Goal: Task Accomplishment & Management: Use online tool/utility

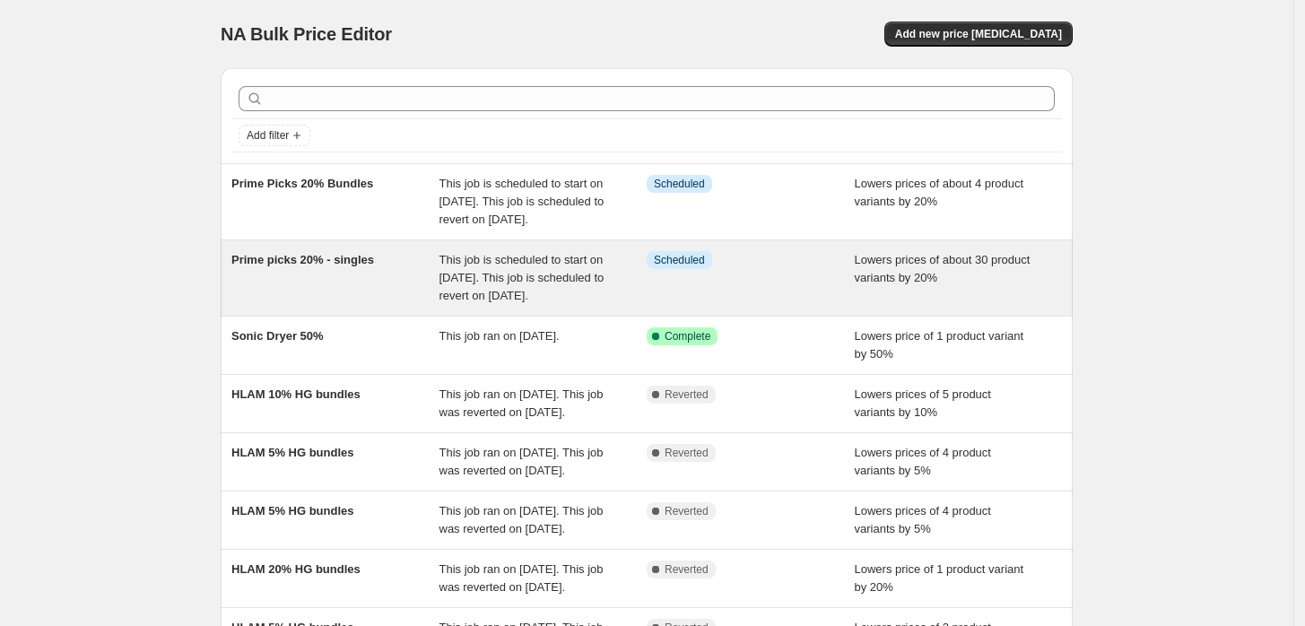
click at [302, 266] on span "Prime picks 20% - singles" at bounding box center [302, 259] width 143 height 13
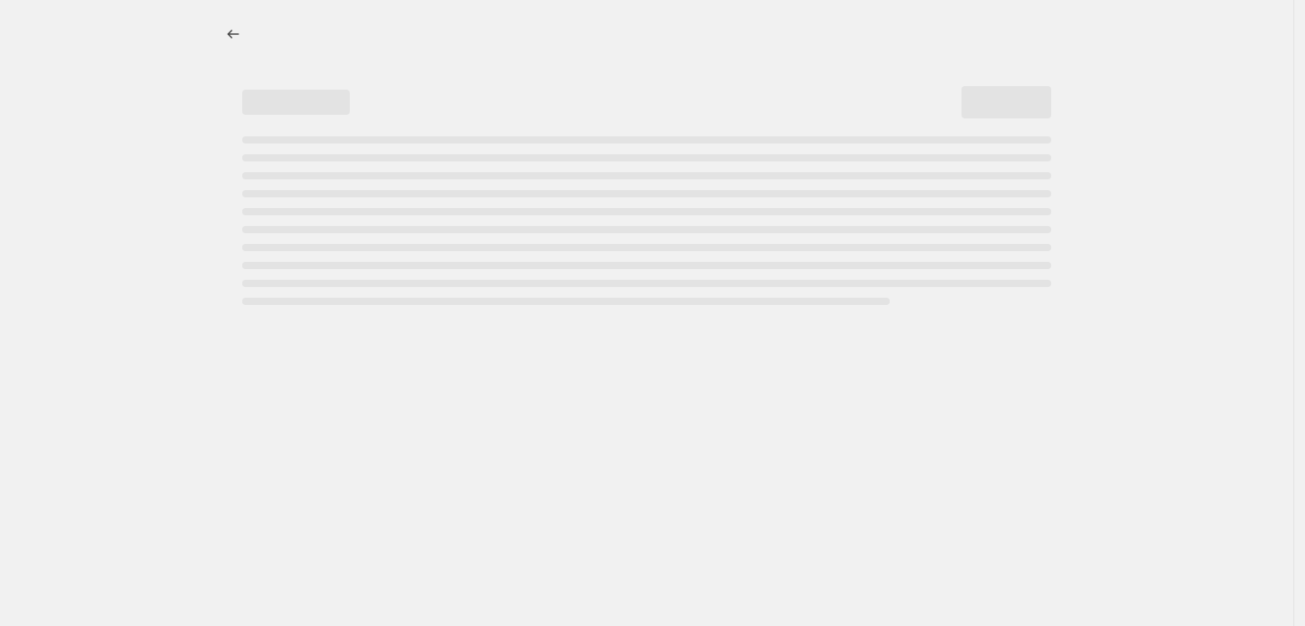
select select "percentage"
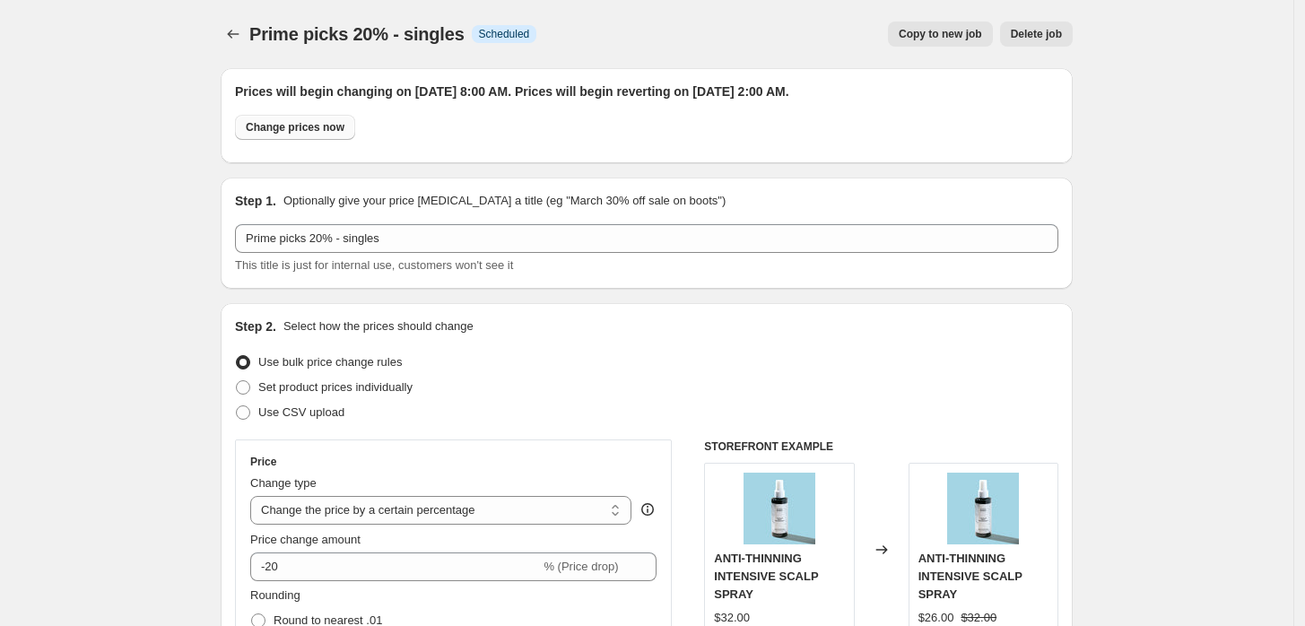
click at [283, 118] on button "Change prices now" at bounding box center [295, 127] width 120 height 25
radio input "true"
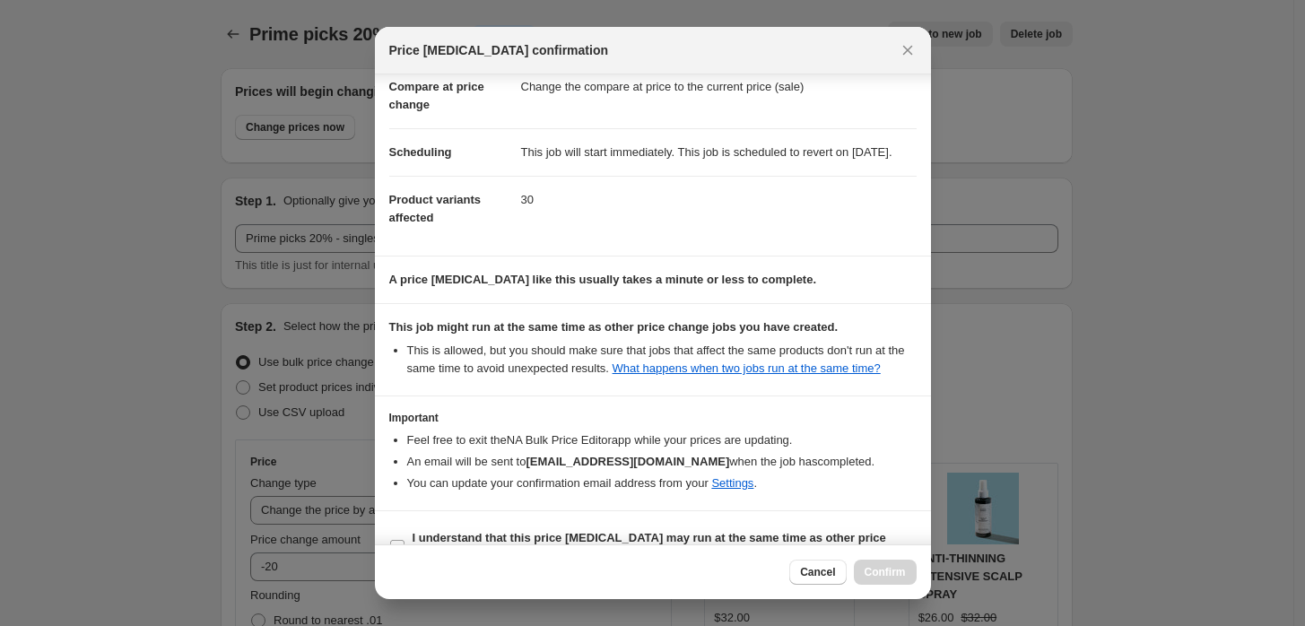
scroll to position [145, 0]
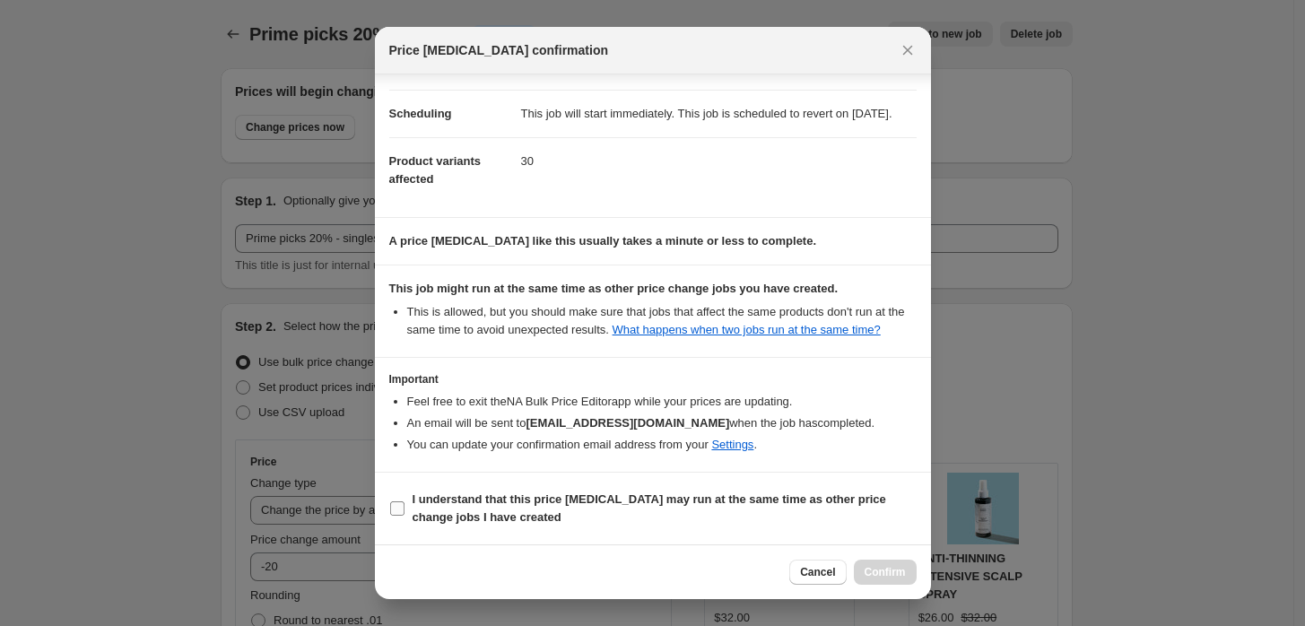
click at [396, 514] on input "I understand that this price change job may run at the same time as other price…" at bounding box center [397, 508] width 14 height 14
checkbox input "true"
click at [893, 571] on span "Confirm" at bounding box center [884, 572] width 41 height 14
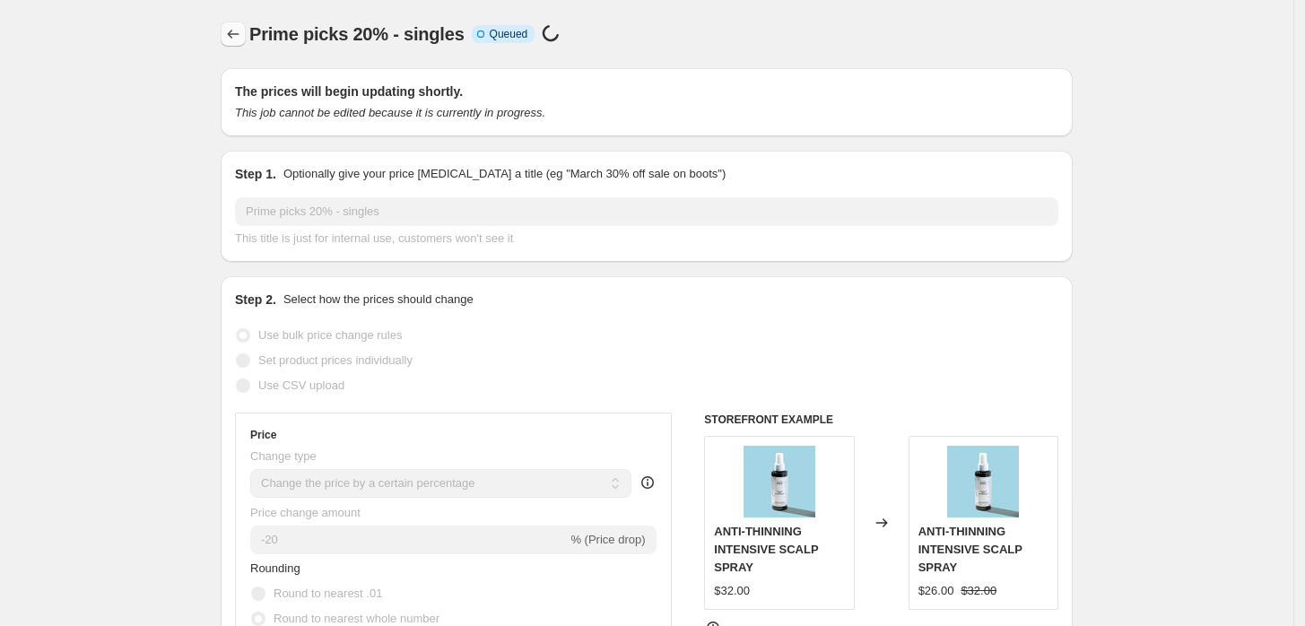
click at [240, 31] on icon "Price change jobs" at bounding box center [233, 34] width 18 height 18
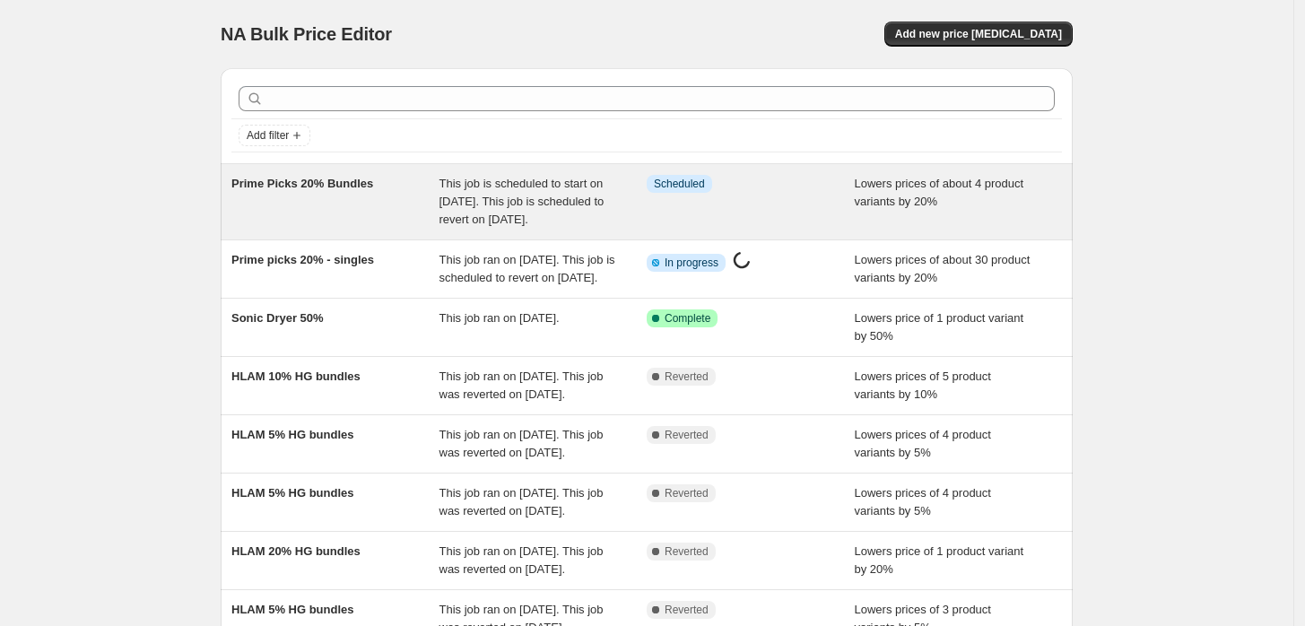
click at [276, 180] on span "Prime Picks 20% Bundles" at bounding box center [302, 183] width 142 height 13
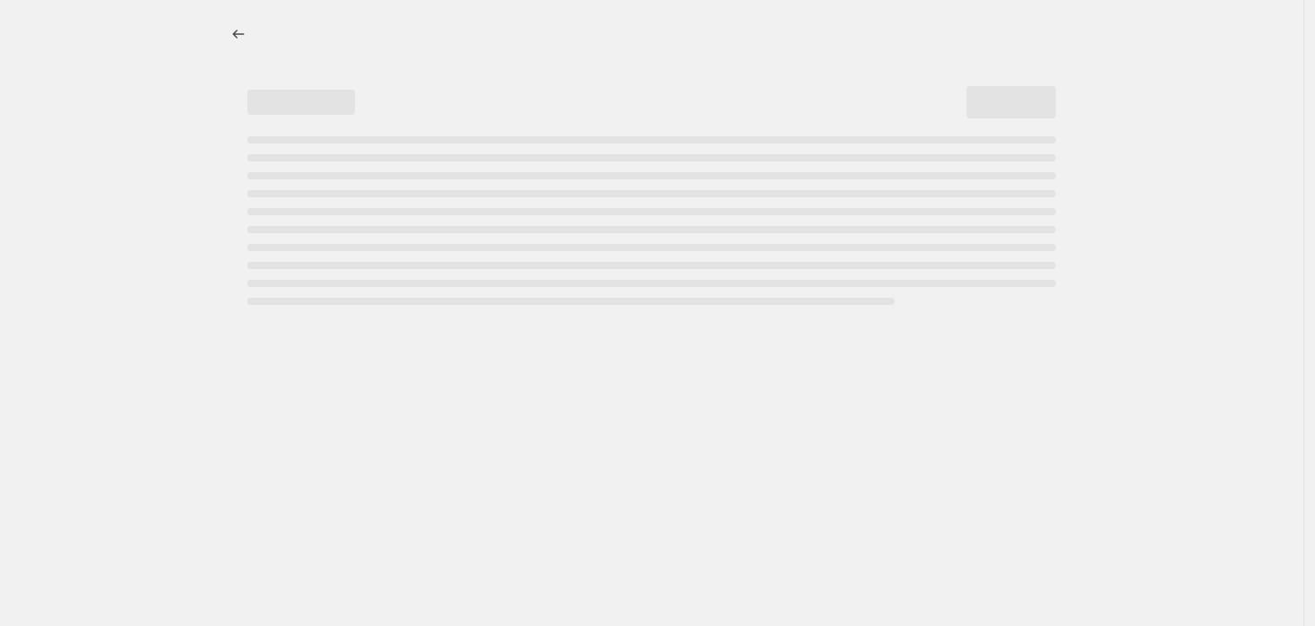
select select "percentage"
select select "no_change"
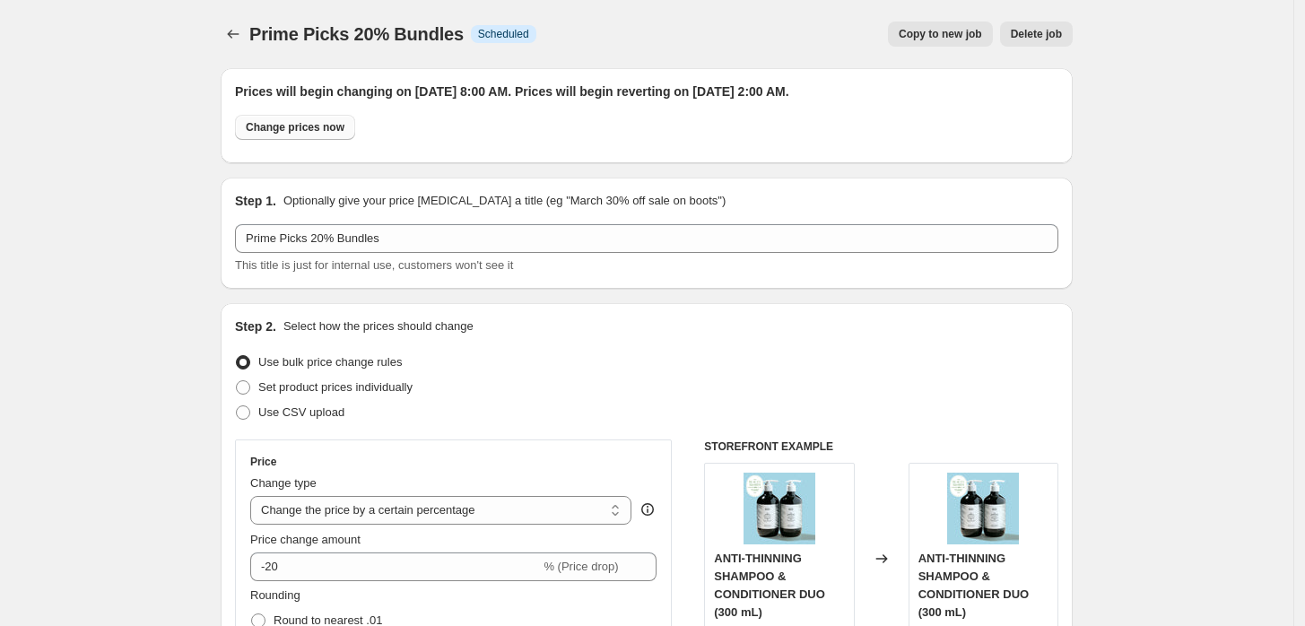
click at [339, 132] on span "Change prices now" at bounding box center [295, 127] width 99 height 14
radio input "true"
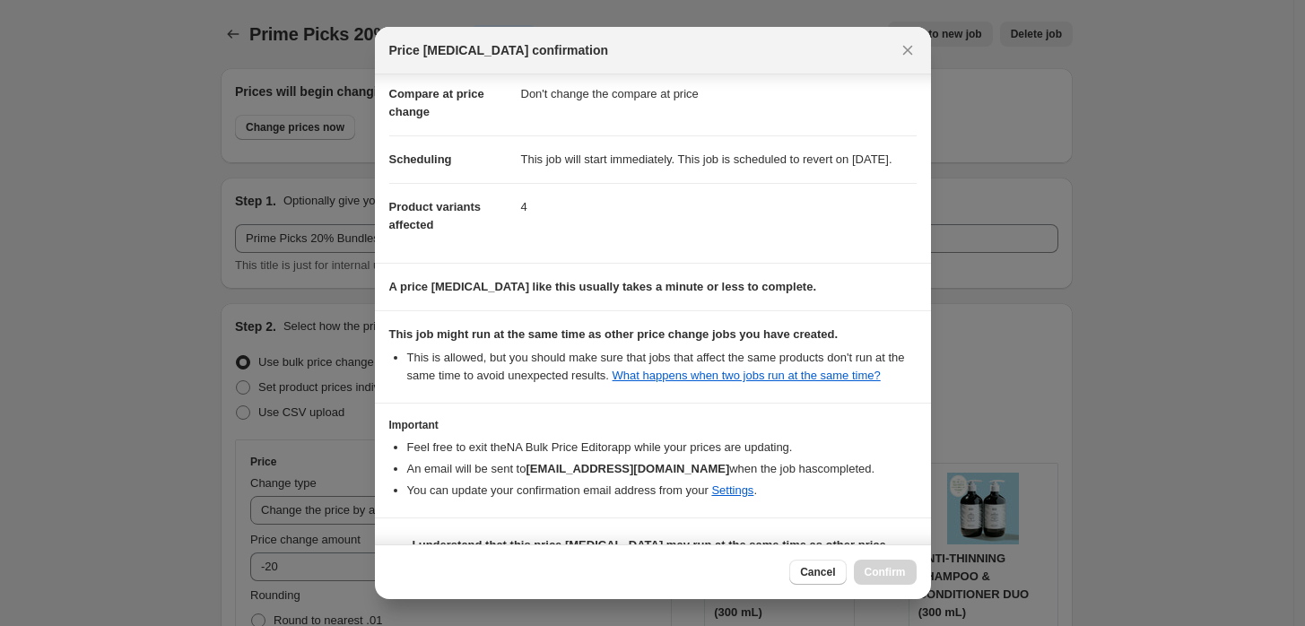
scroll to position [145, 0]
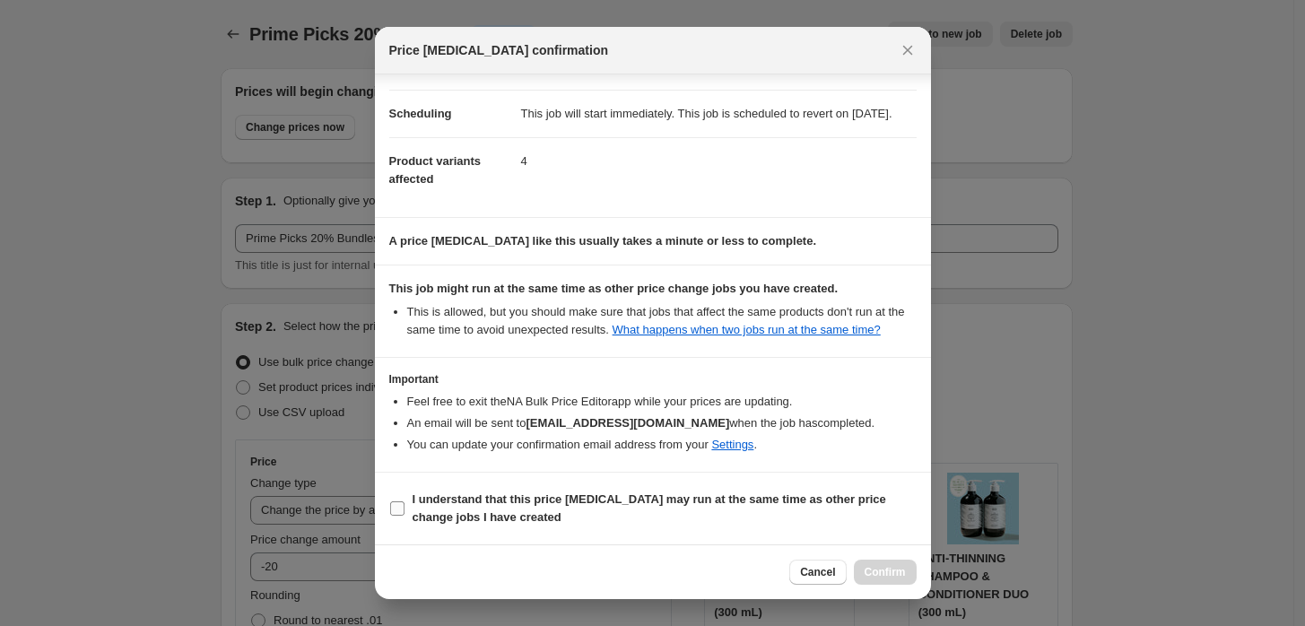
click at [403, 501] on input "I understand that this price change job may run at the same time as other price…" at bounding box center [397, 508] width 14 height 14
checkbox input "true"
click at [891, 569] on span "Confirm" at bounding box center [884, 572] width 41 height 14
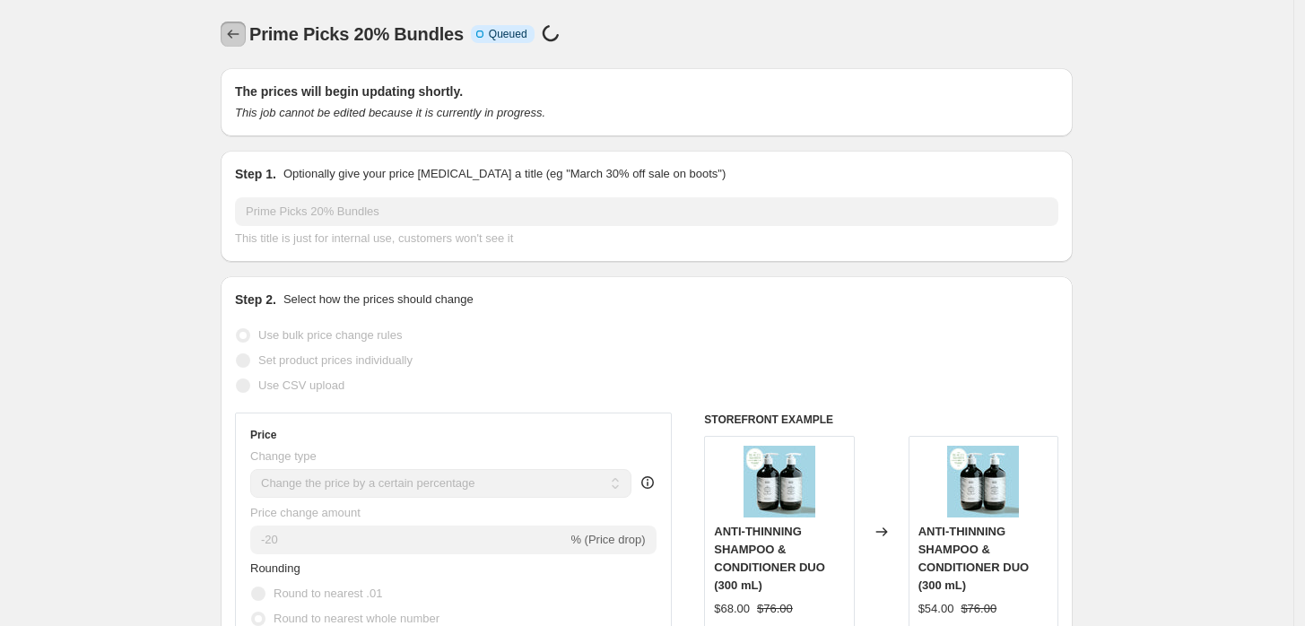
click at [239, 34] on icon "Price change jobs" at bounding box center [234, 34] width 12 height 9
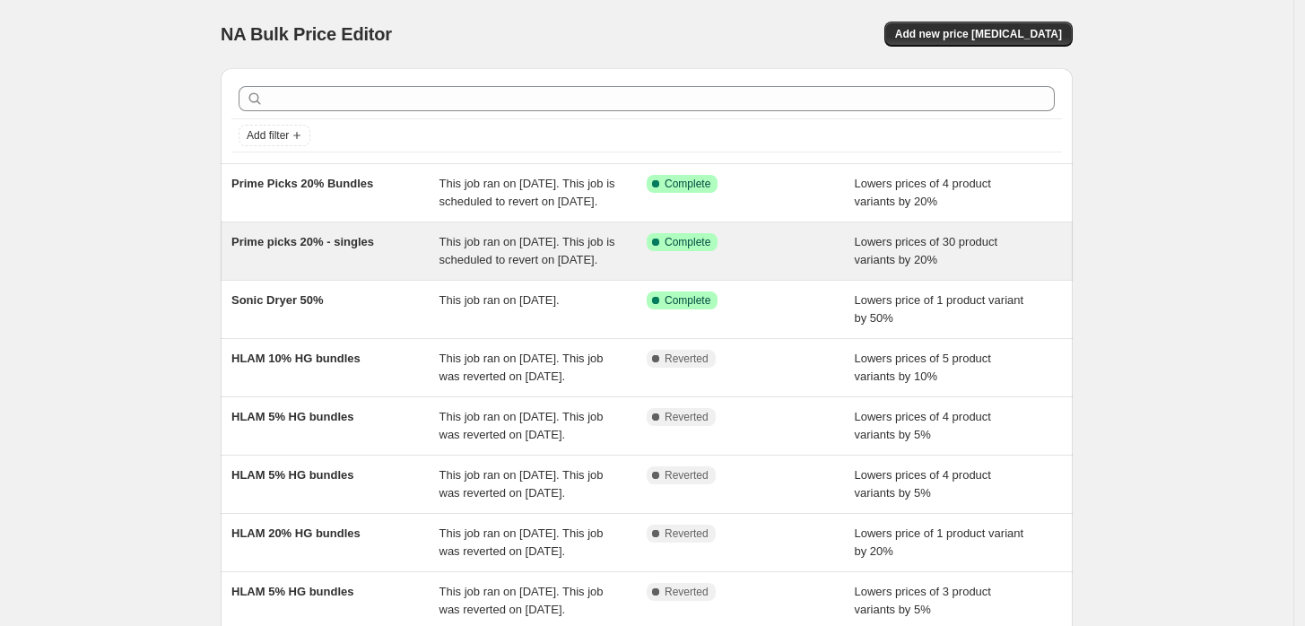
click at [273, 248] on span "Prime picks 20% - singles" at bounding box center [302, 241] width 143 height 13
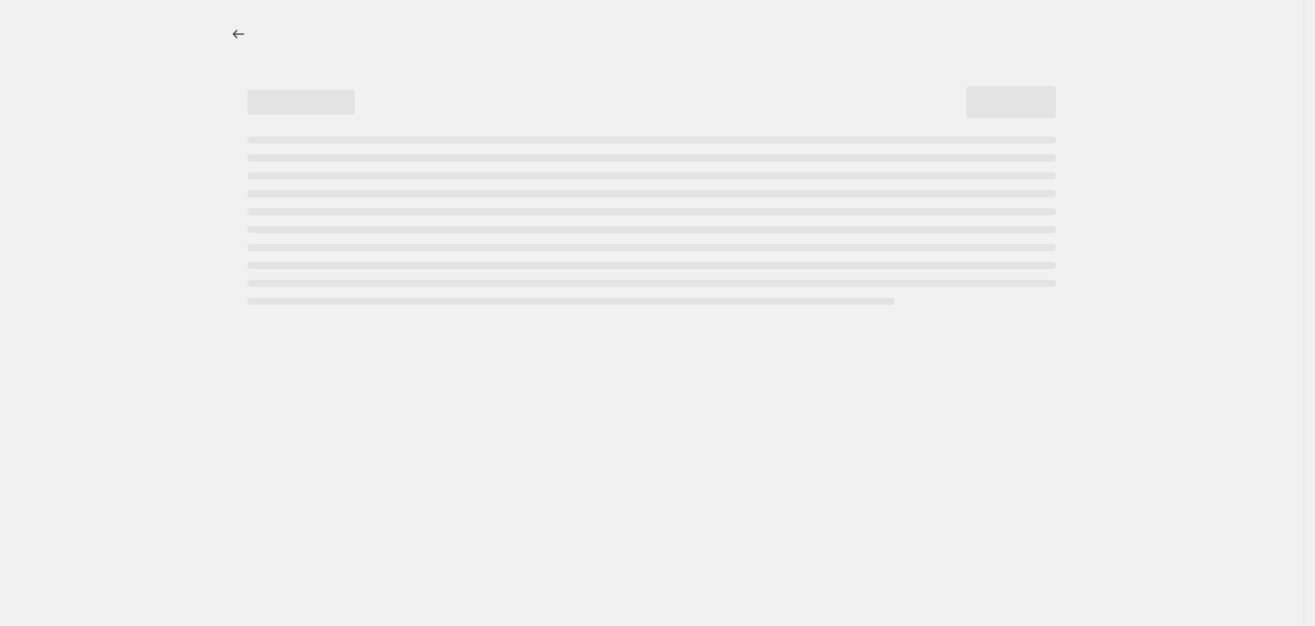
select select "percentage"
